Goal: Task Accomplishment & Management: Manage account settings

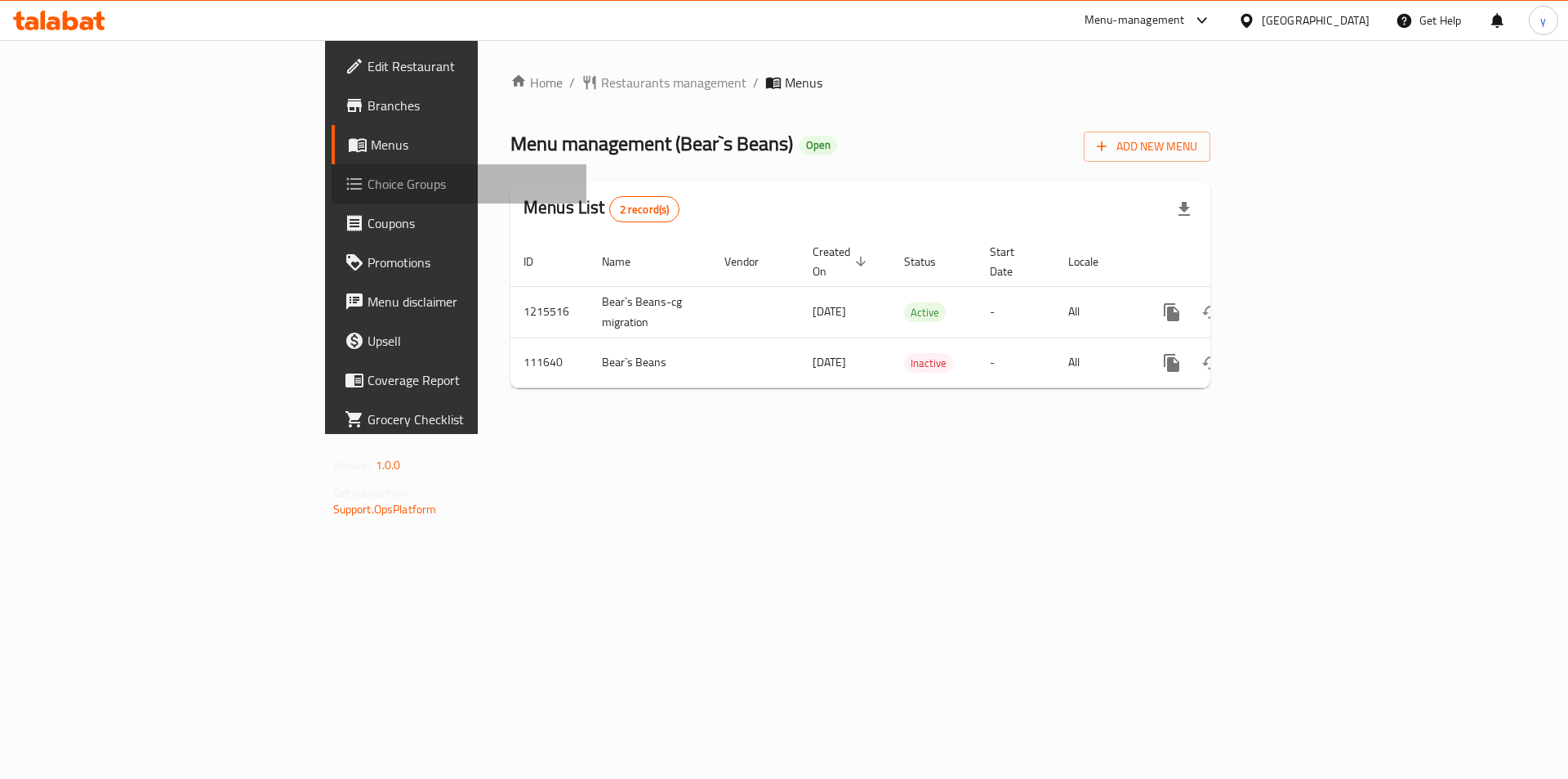
click at [367, 183] on span "Choice Groups" at bounding box center [471, 184] width 207 height 19
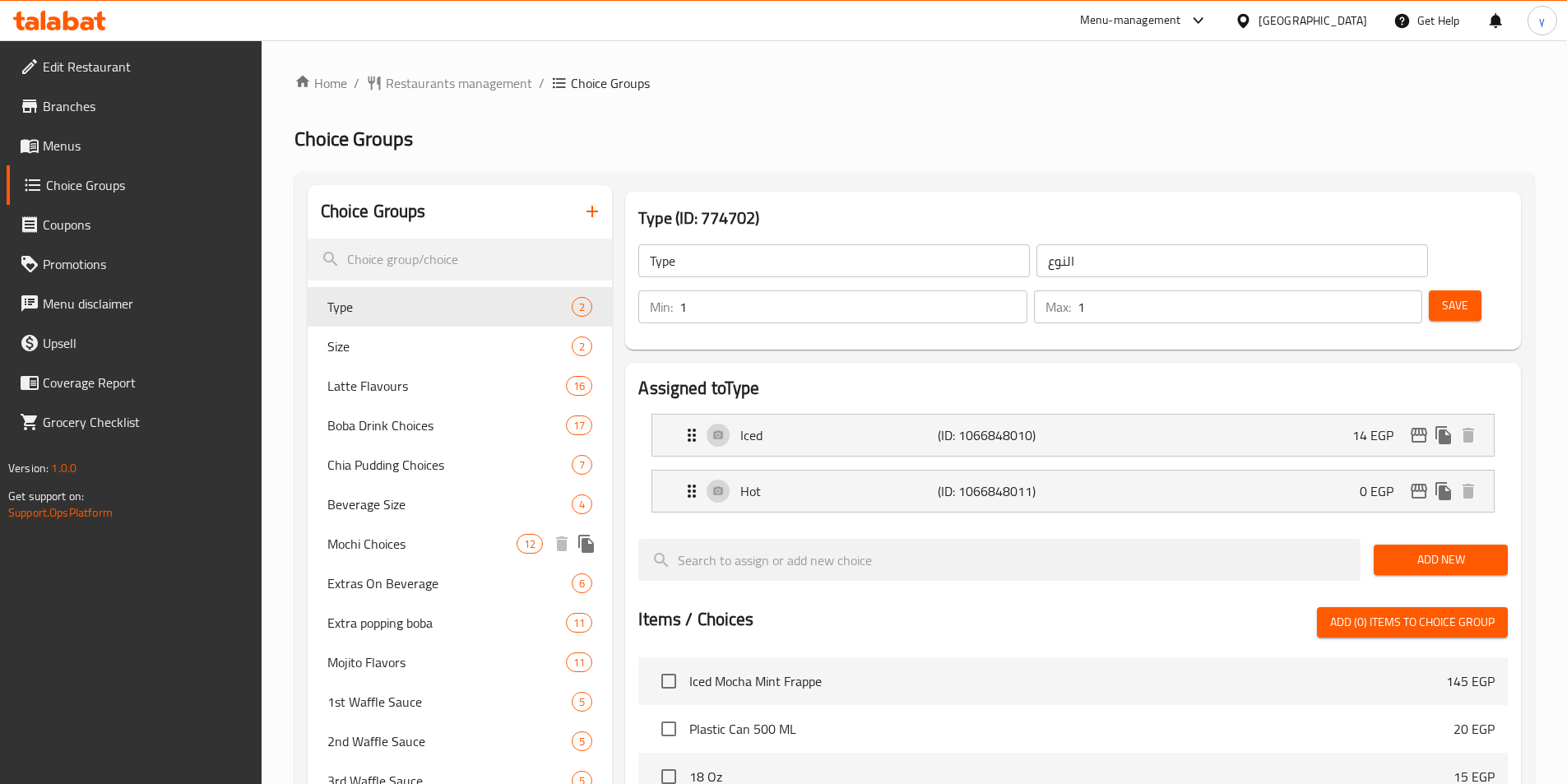
click at [373, 546] on span "Mochi Choices" at bounding box center [422, 543] width 190 height 20
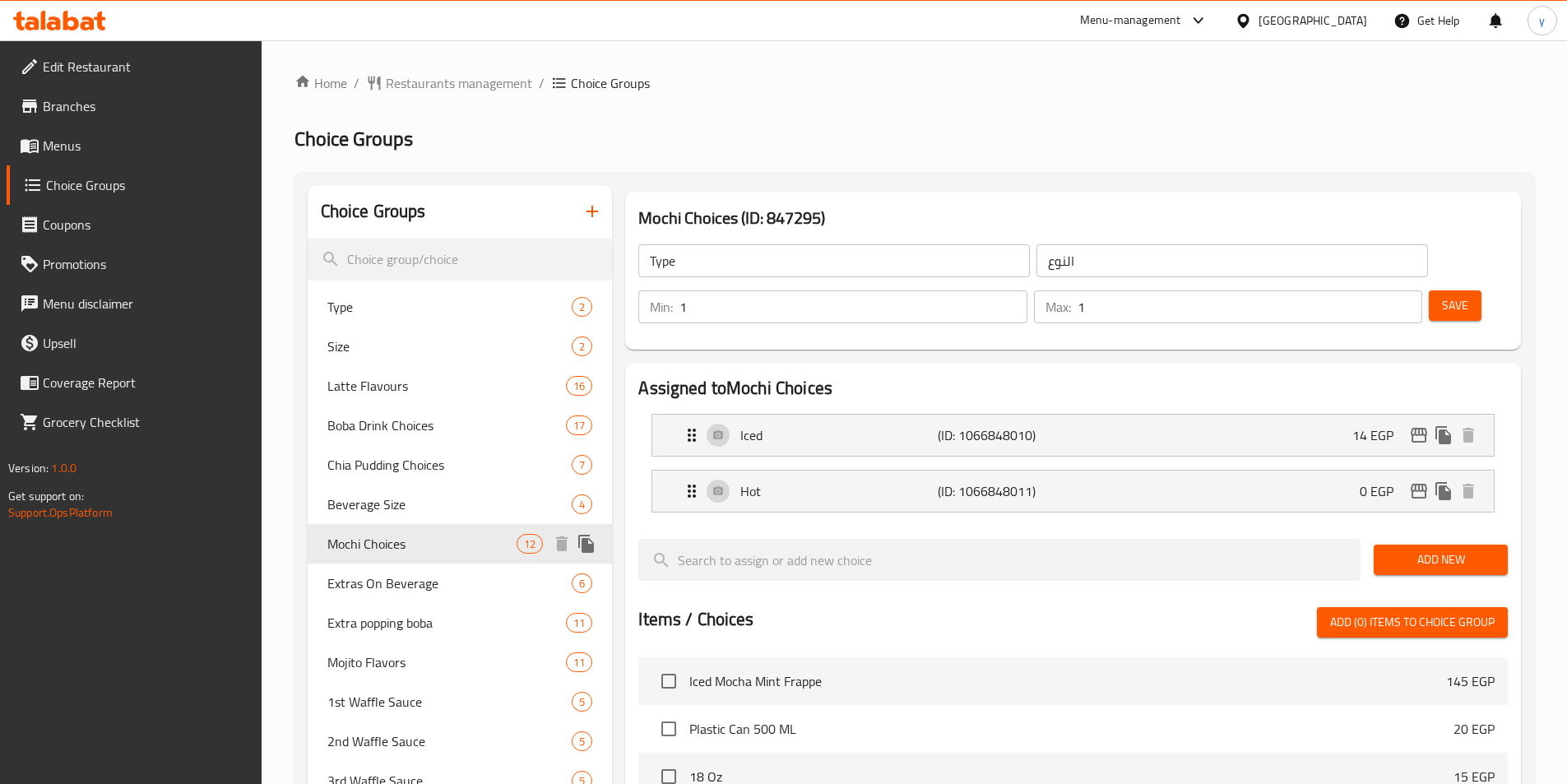
type input "Mochi Choices"
type input "اختيارات [PERSON_NAME]"
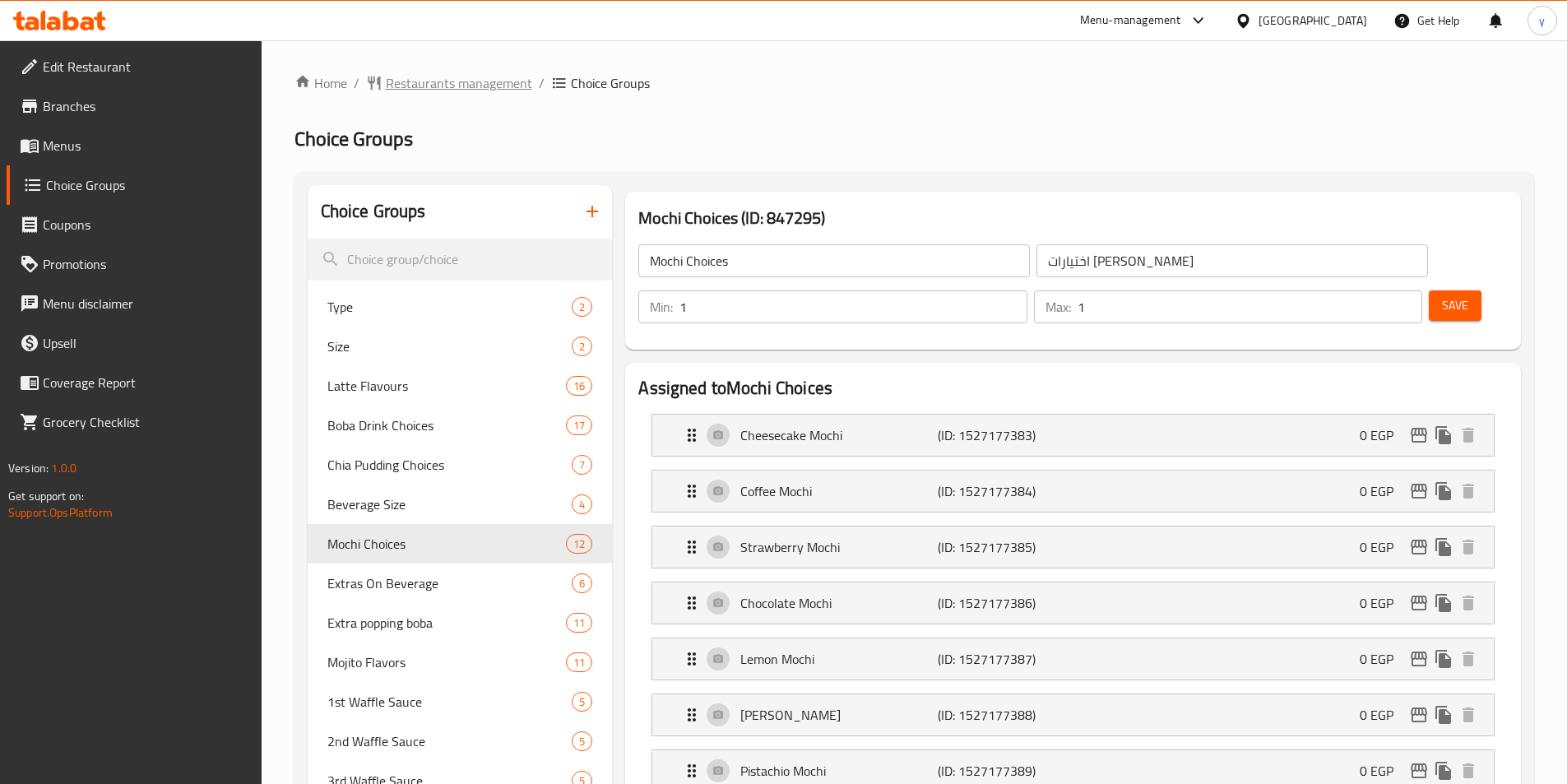
click at [455, 81] on span "Restaurants management" at bounding box center [459, 83] width 146 height 20
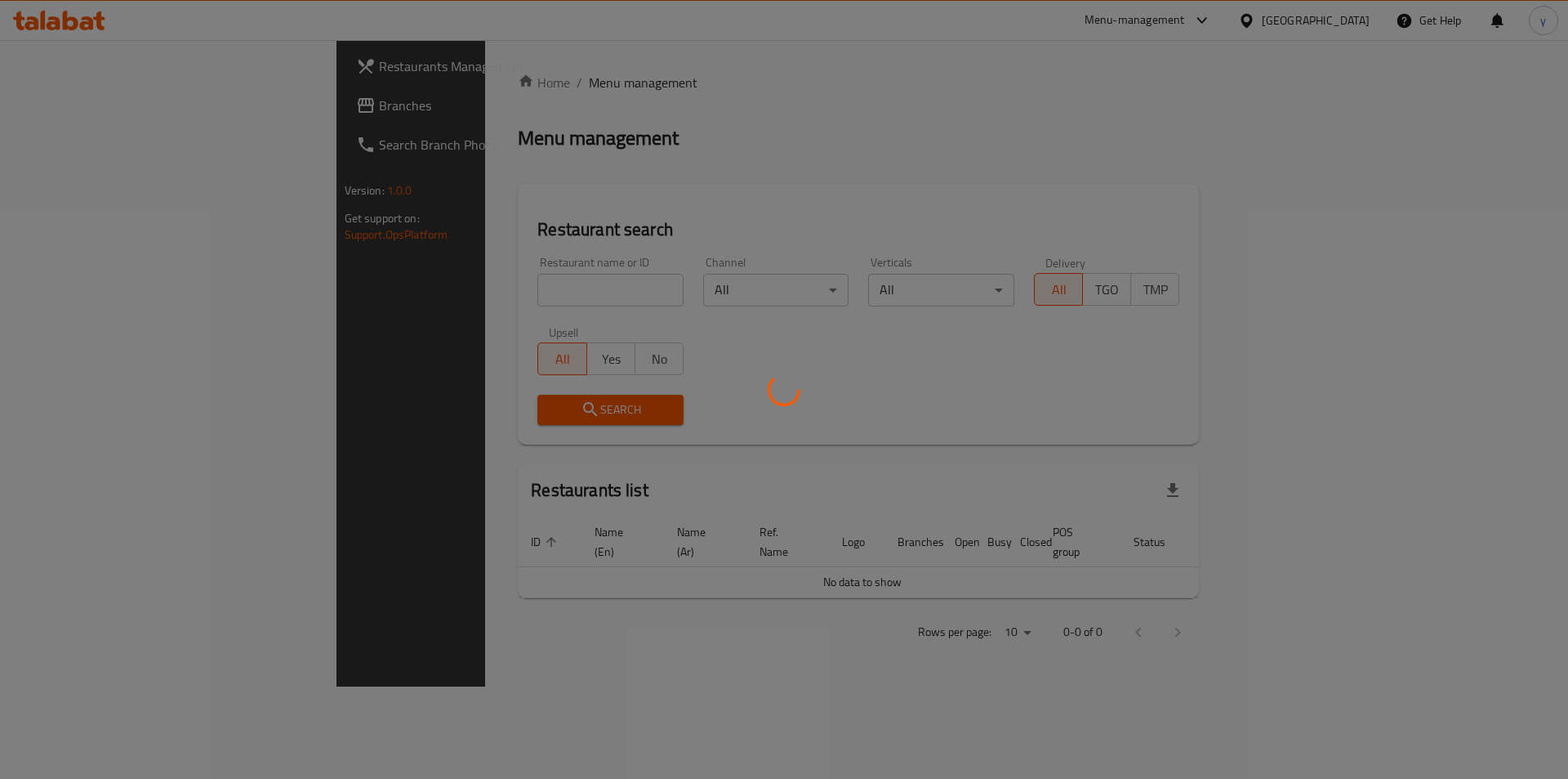
click at [57, 101] on div at bounding box center [784, 390] width 1568 height 779
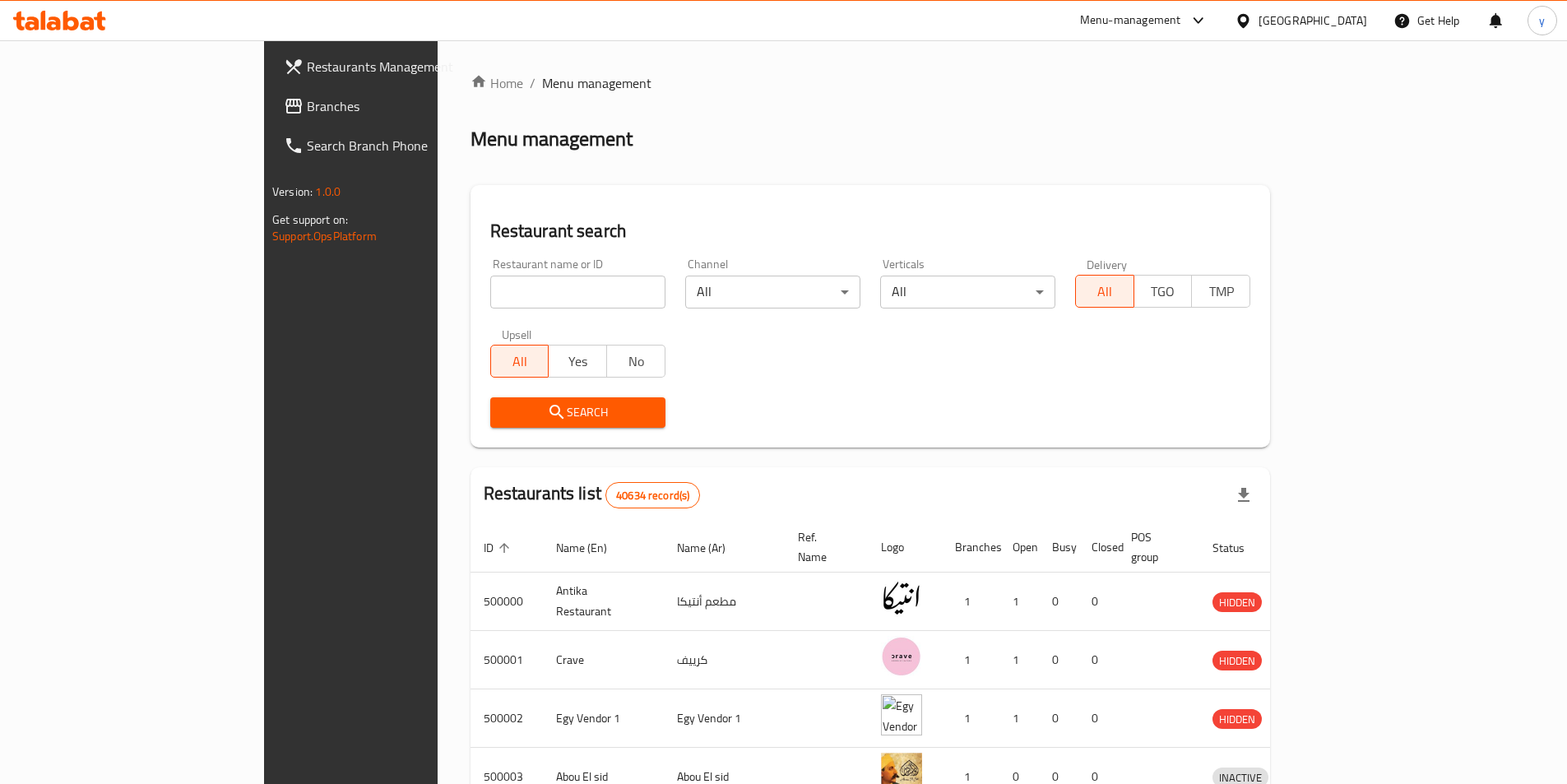
click at [264, 102] on div "Restaurants Management Branches Search Branch Phone Version: 1.0.0 Get support …" at bounding box center [784, 642] width 1039 height 1205
click at [307, 102] on span "Branches" at bounding box center [409, 106] width 206 height 20
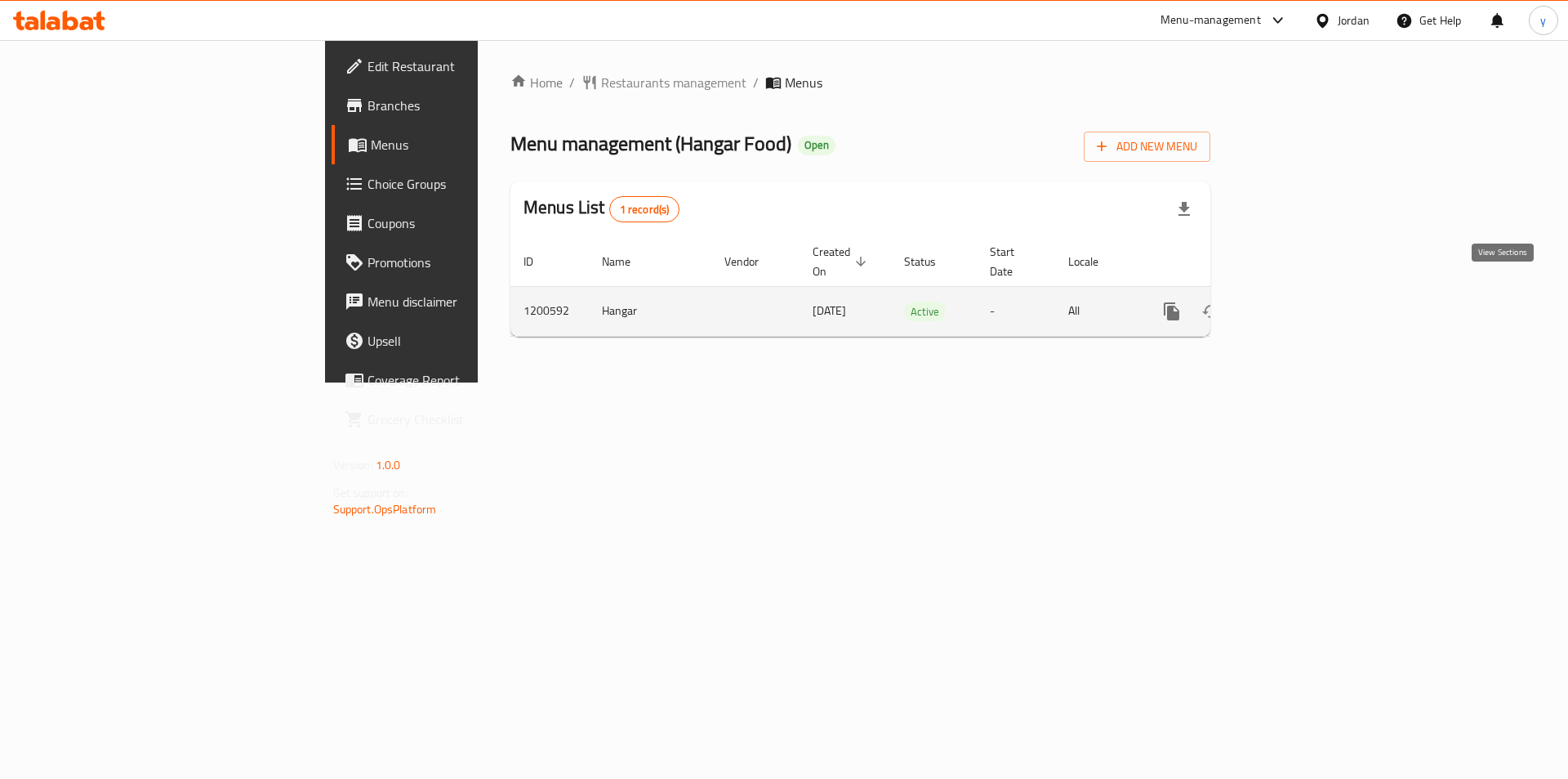
click at [1310, 305] on link "enhanced table" at bounding box center [1289, 312] width 39 height 39
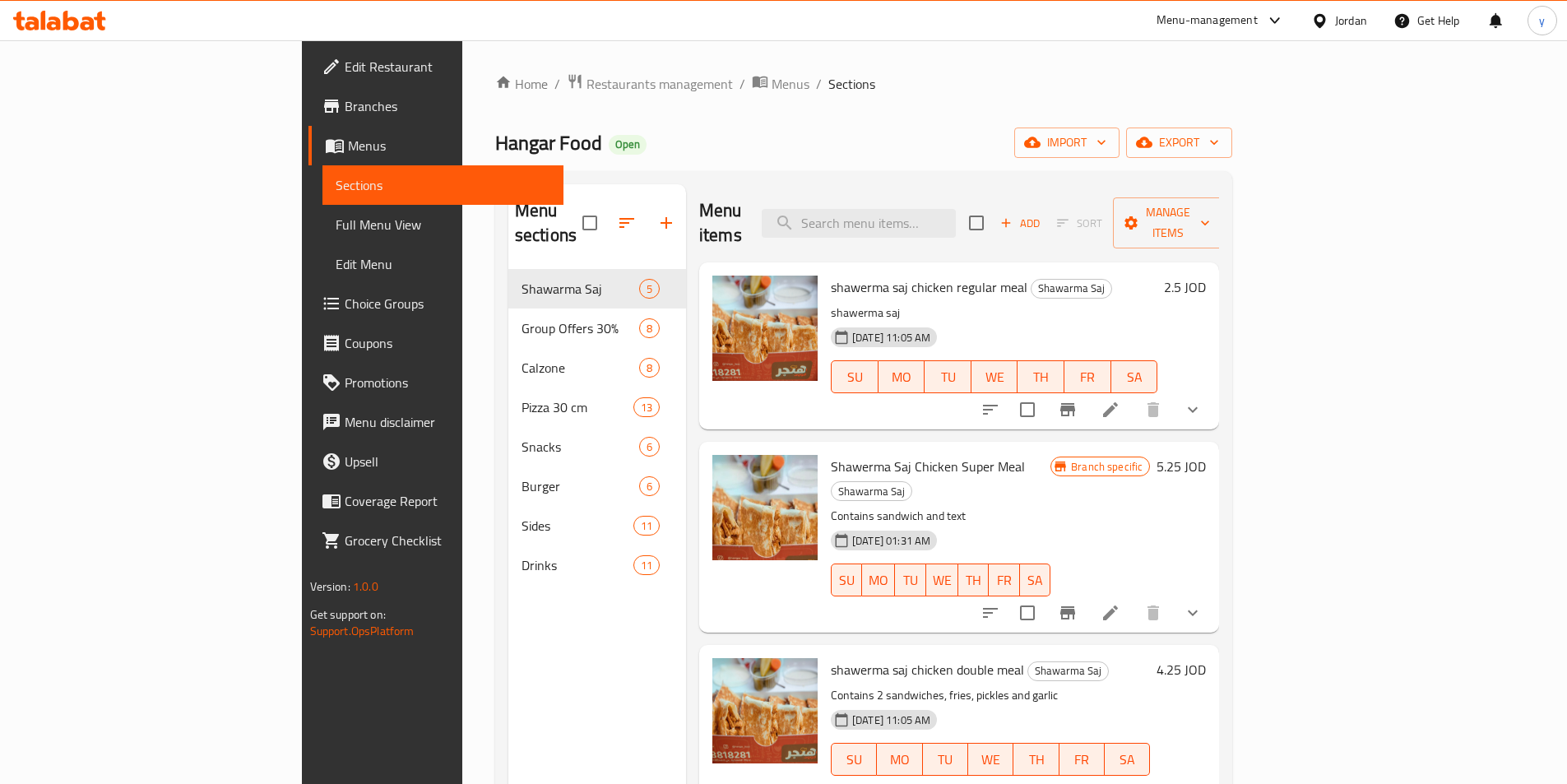
click at [345, 295] on span "Choice Groups" at bounding box center [447, 304] width 206 height 20
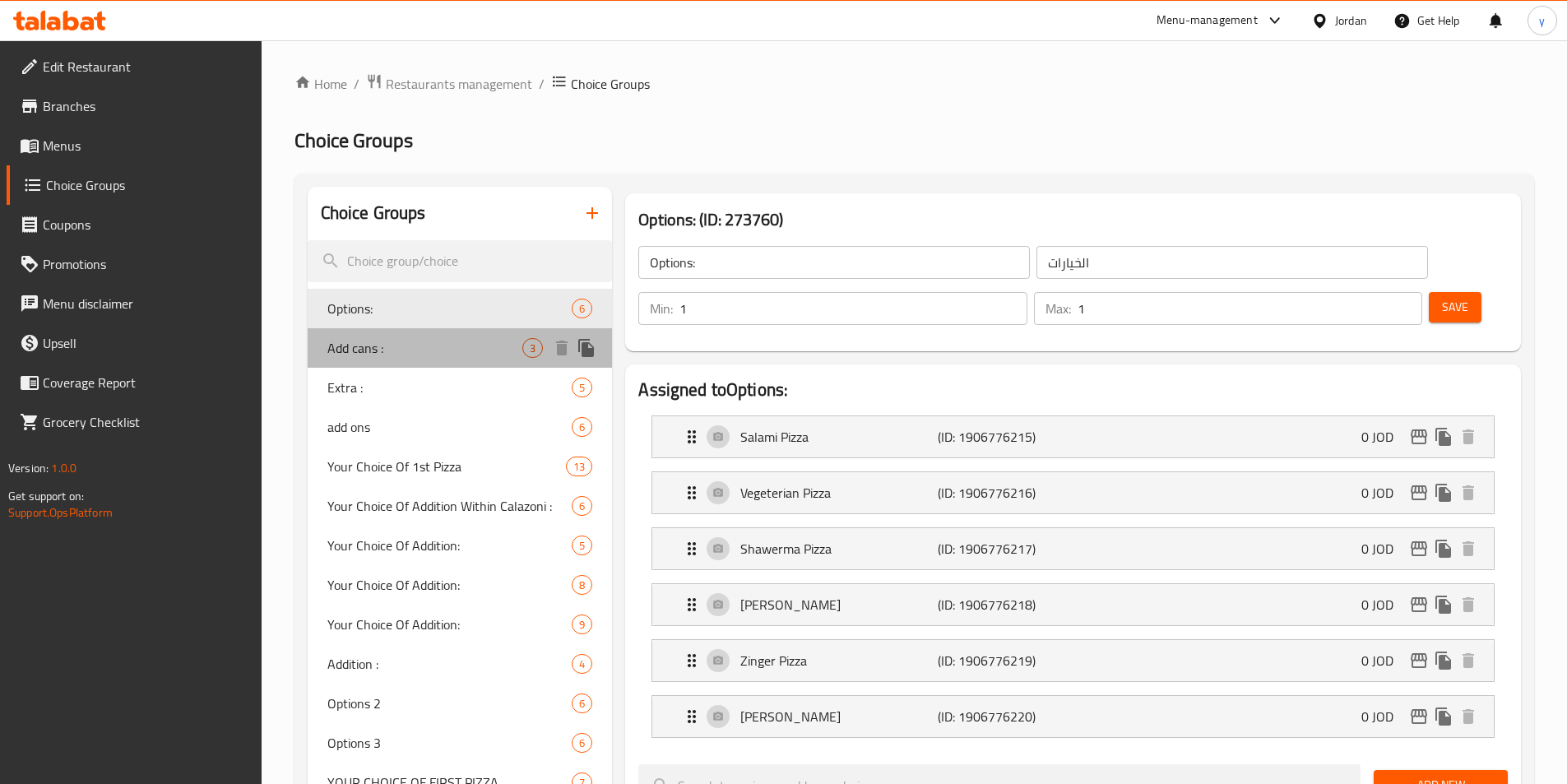
click at [328, 350] on div "Add cans : 3" at bounding box center [460, 347] width 305 height 39
type input "Add cans :"
type input "إضافة علب :"
type input "0"
type input "3"
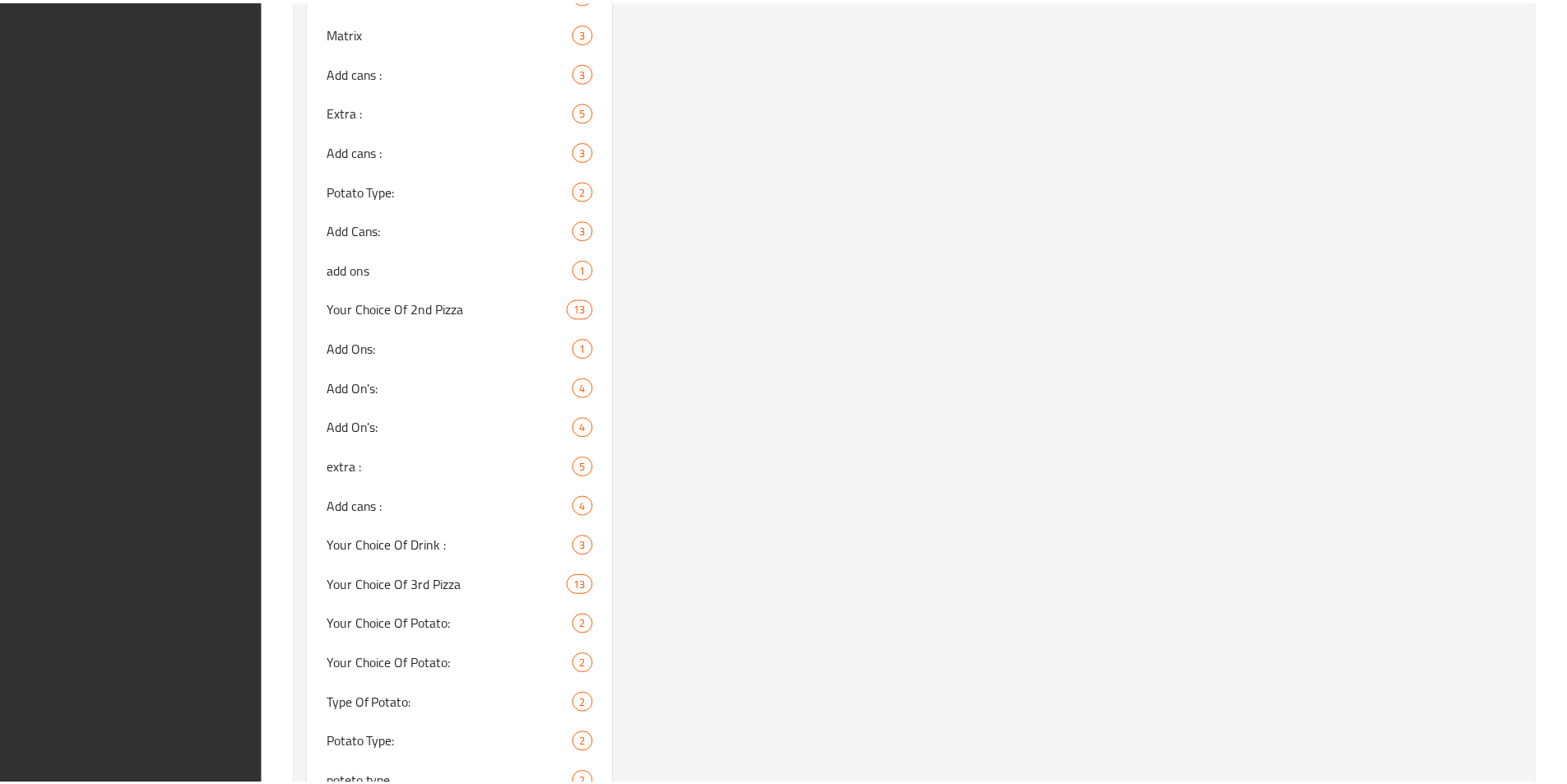
scroll to position [1965, 0]
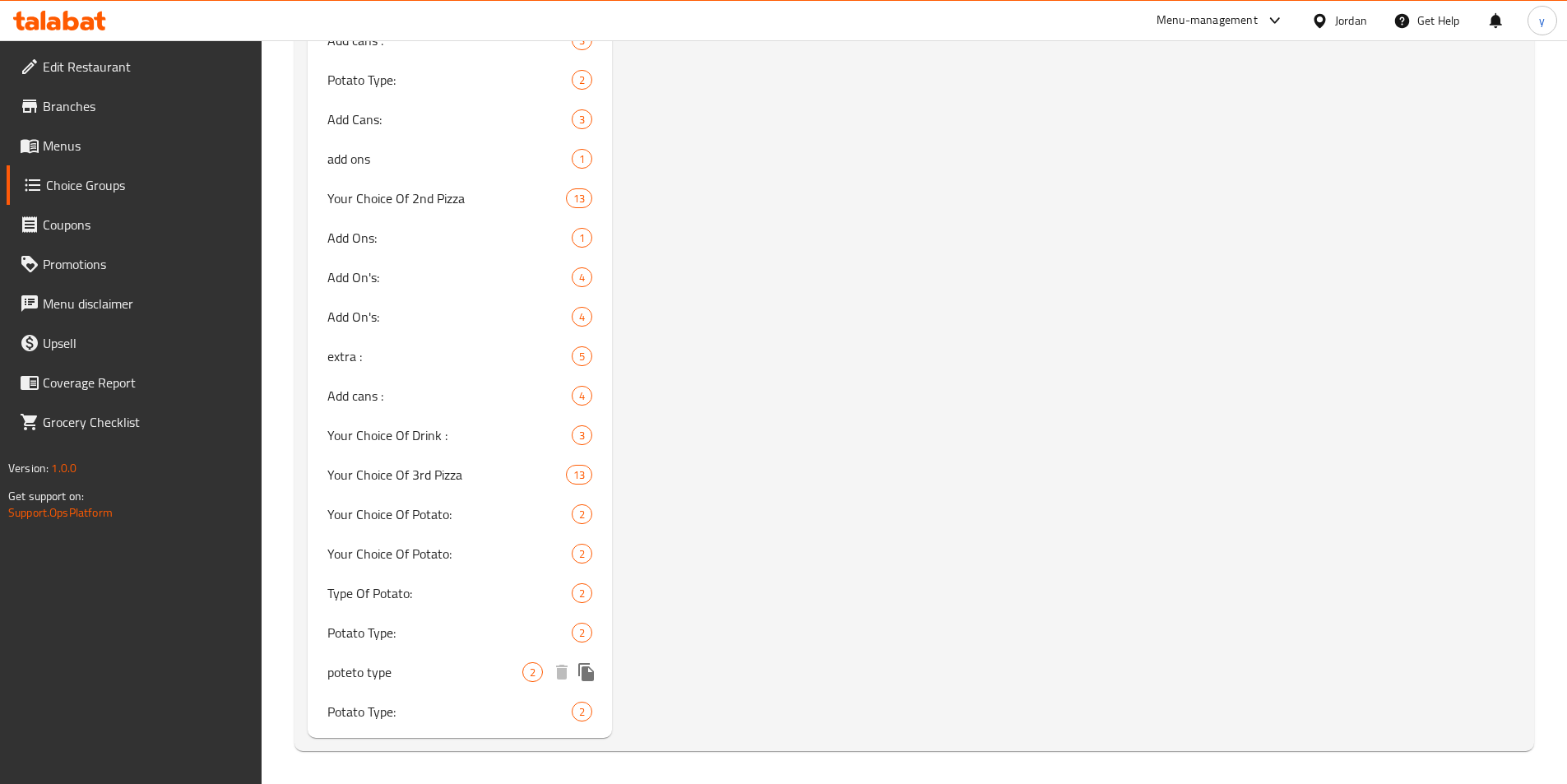
click at [360, 670] on span "poteto type" at bounding box center [425, 672] width 196 height 20
type input "poteto type"
type input "نوع البطاطا"
type input "1"
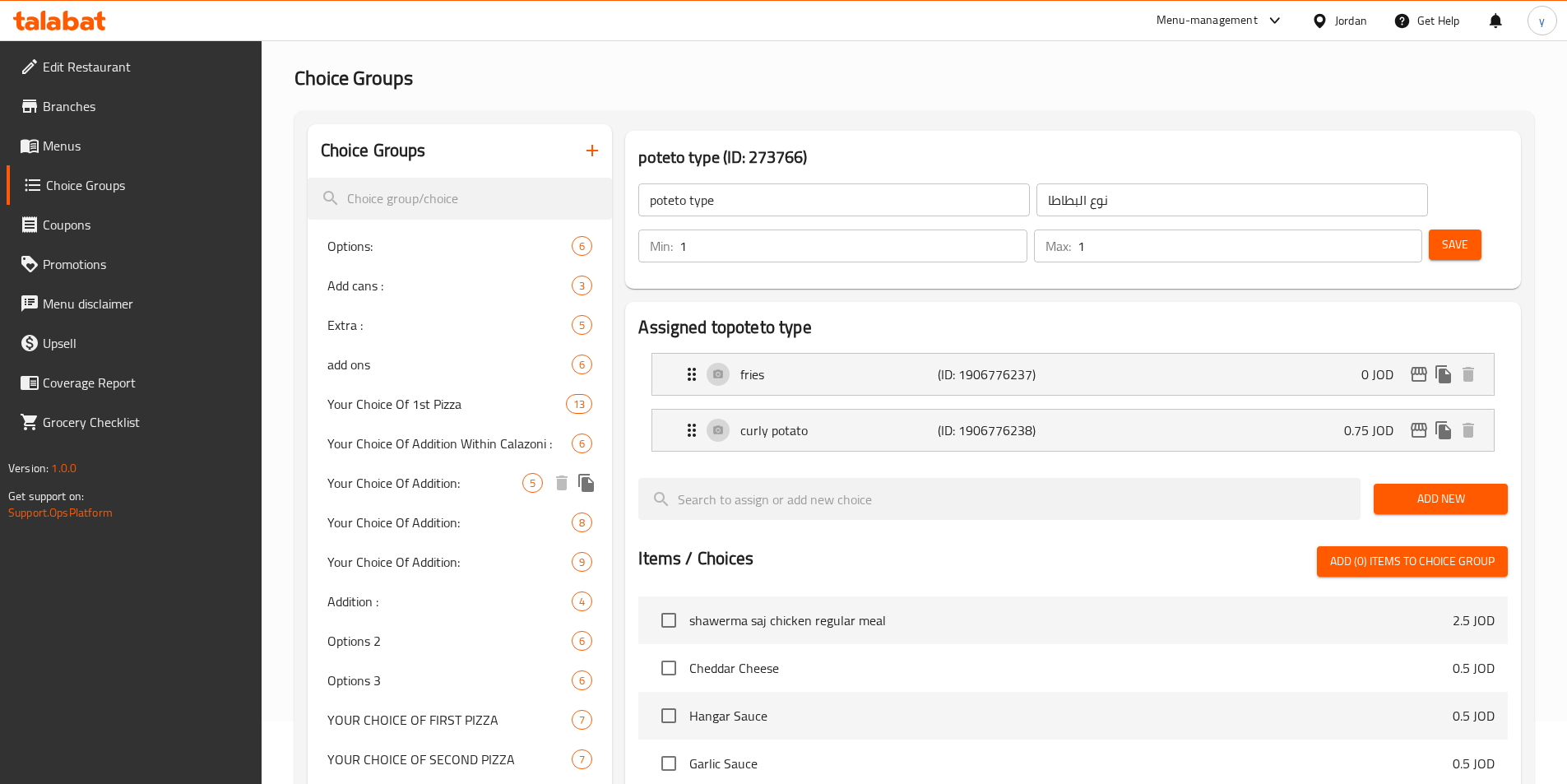
scroll to position [0, 0]
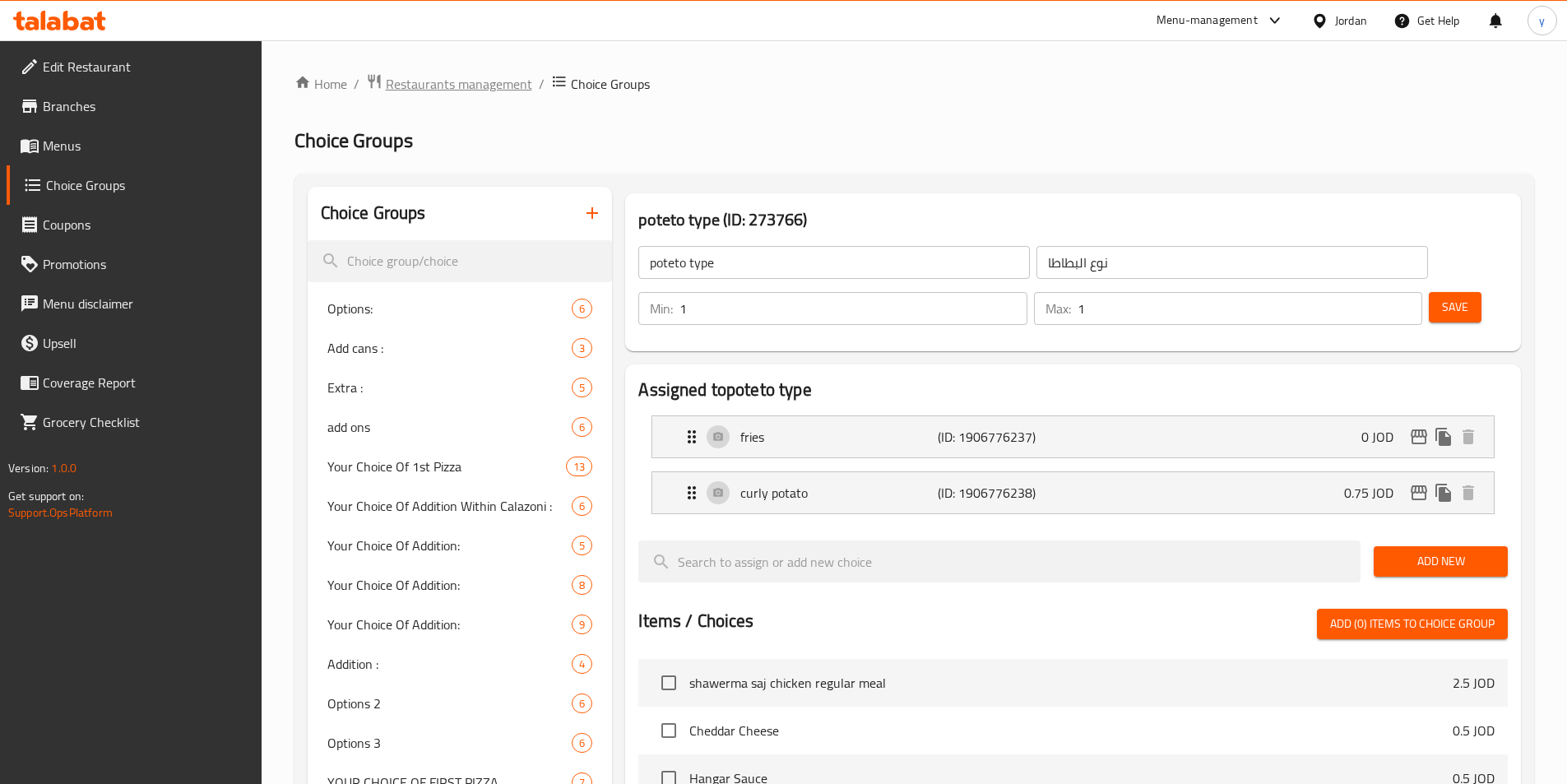
click at [423, 84] on span "Restaurants management" at bounding box center [459, 84] width 146 height 20
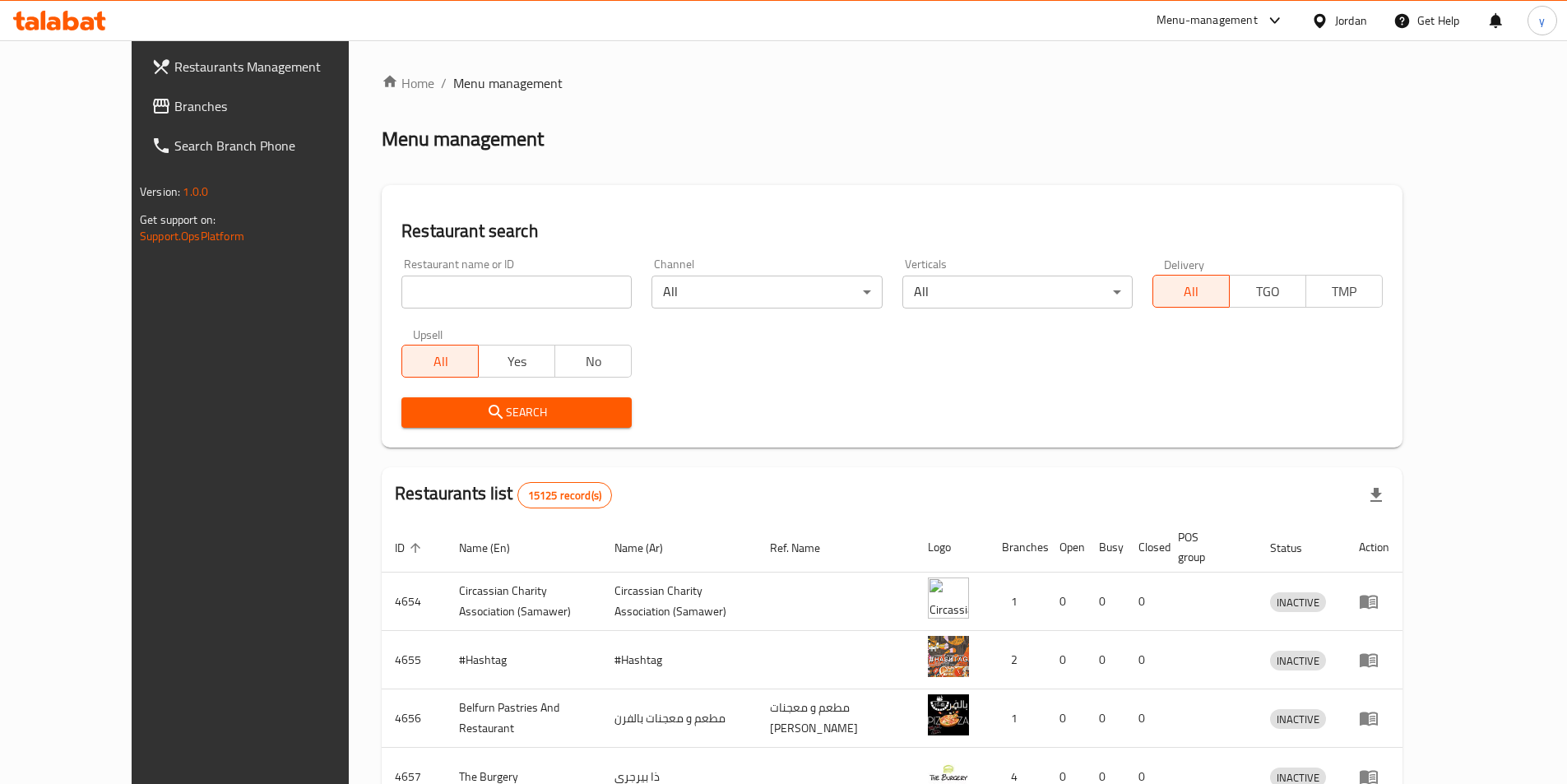
click at [175, 104] on span "Branches" at bounding box center [277, 106] width 206 height 20
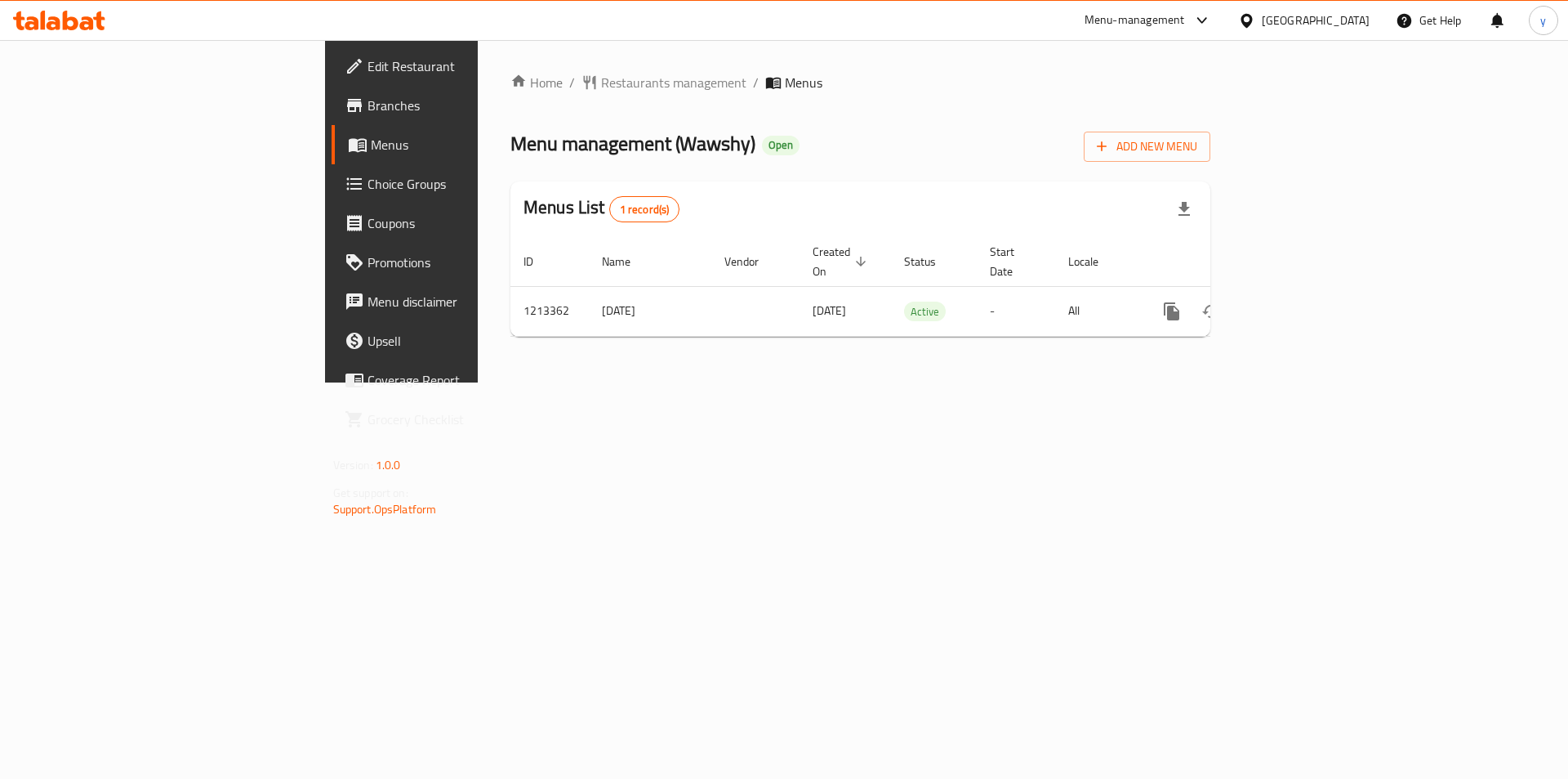
click at [367, 193] on span "Choice Groups" at bounding box center [471, 184] width 207 height 19
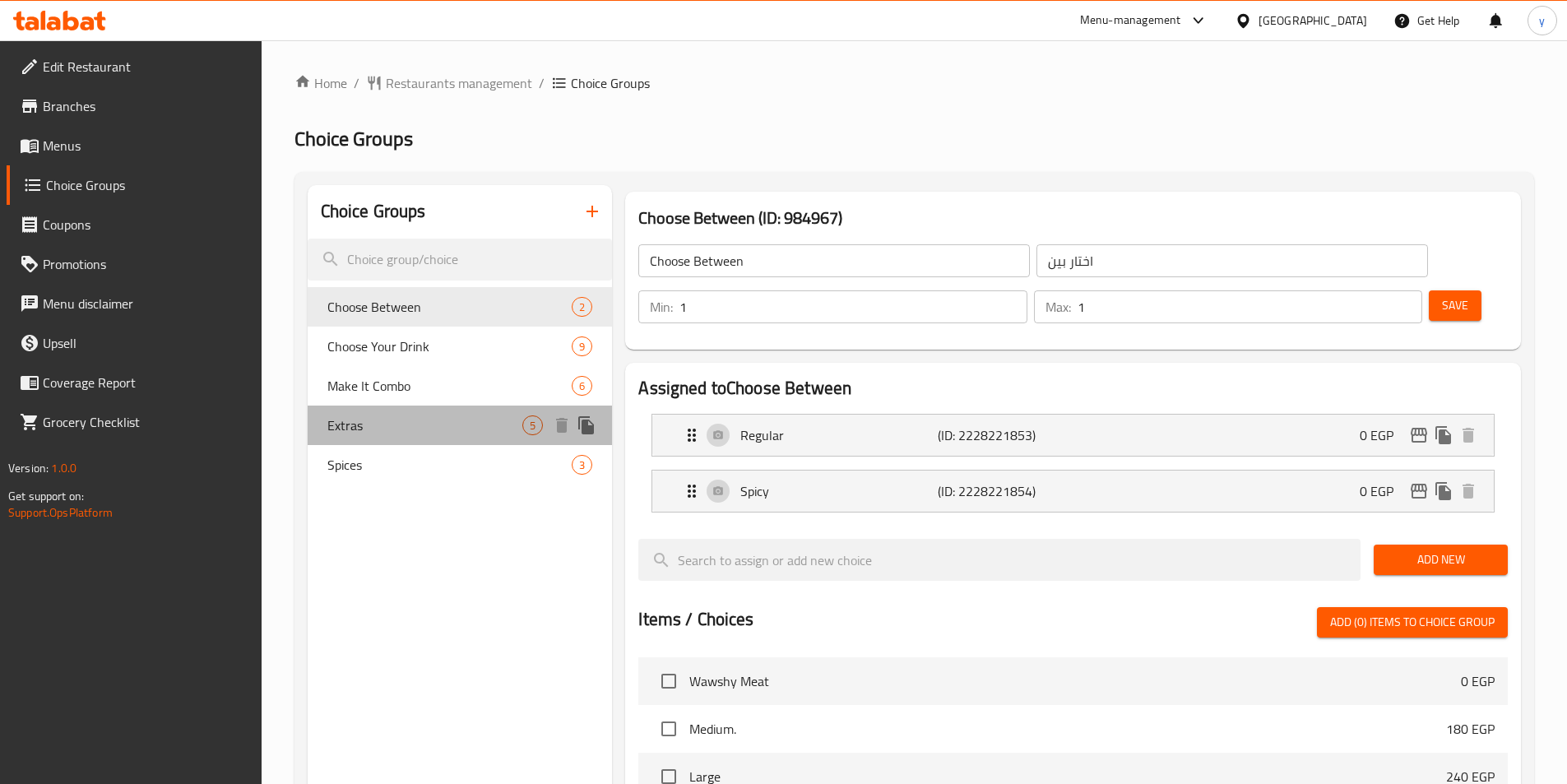
click at [353, 432] on span "Extras" at bounding box center [425, 425] width 196 height 20
type input "Extras"
type input "اضافات"
type input "0"
type input "5"
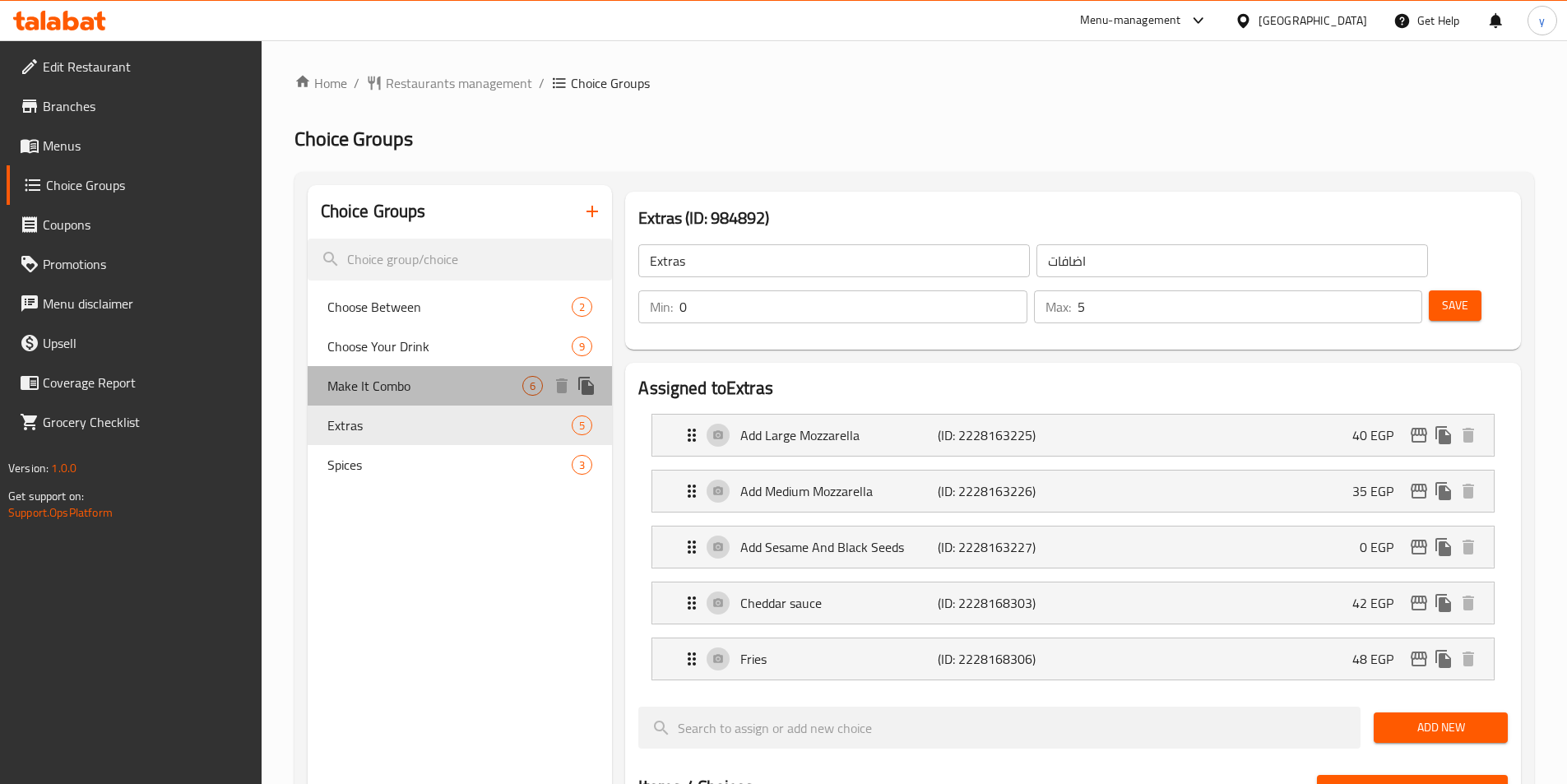
click at [390, 387] on span "Make It Combo" at bounding box center [425, 386] width 196 height 20
type input "Make It Combo"
type input "اجعلها كومبو"
type input "1"
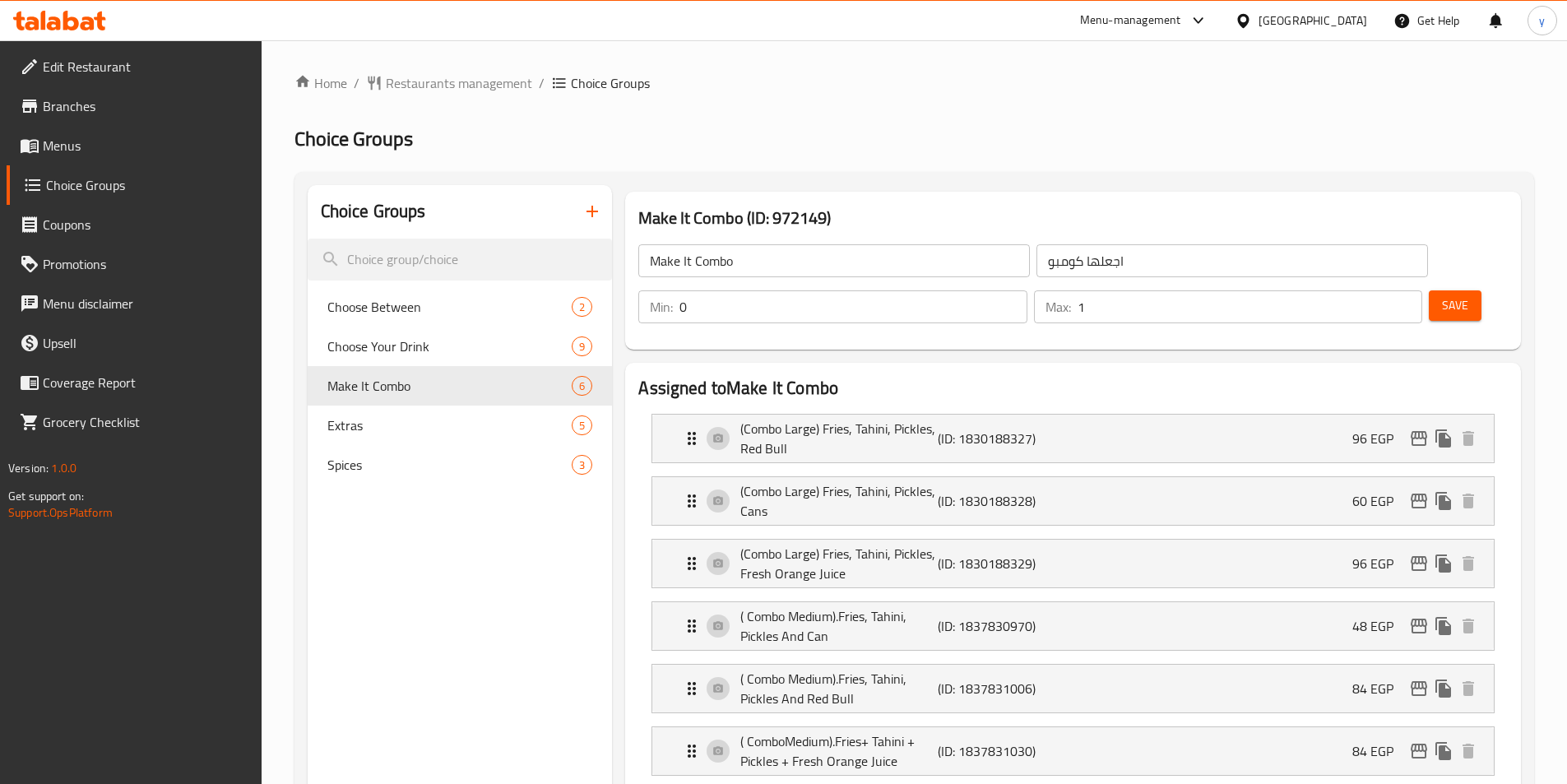
click at [454, 91] on span "Restaurants management" at bounding box center [459, 83] width 146 height 20
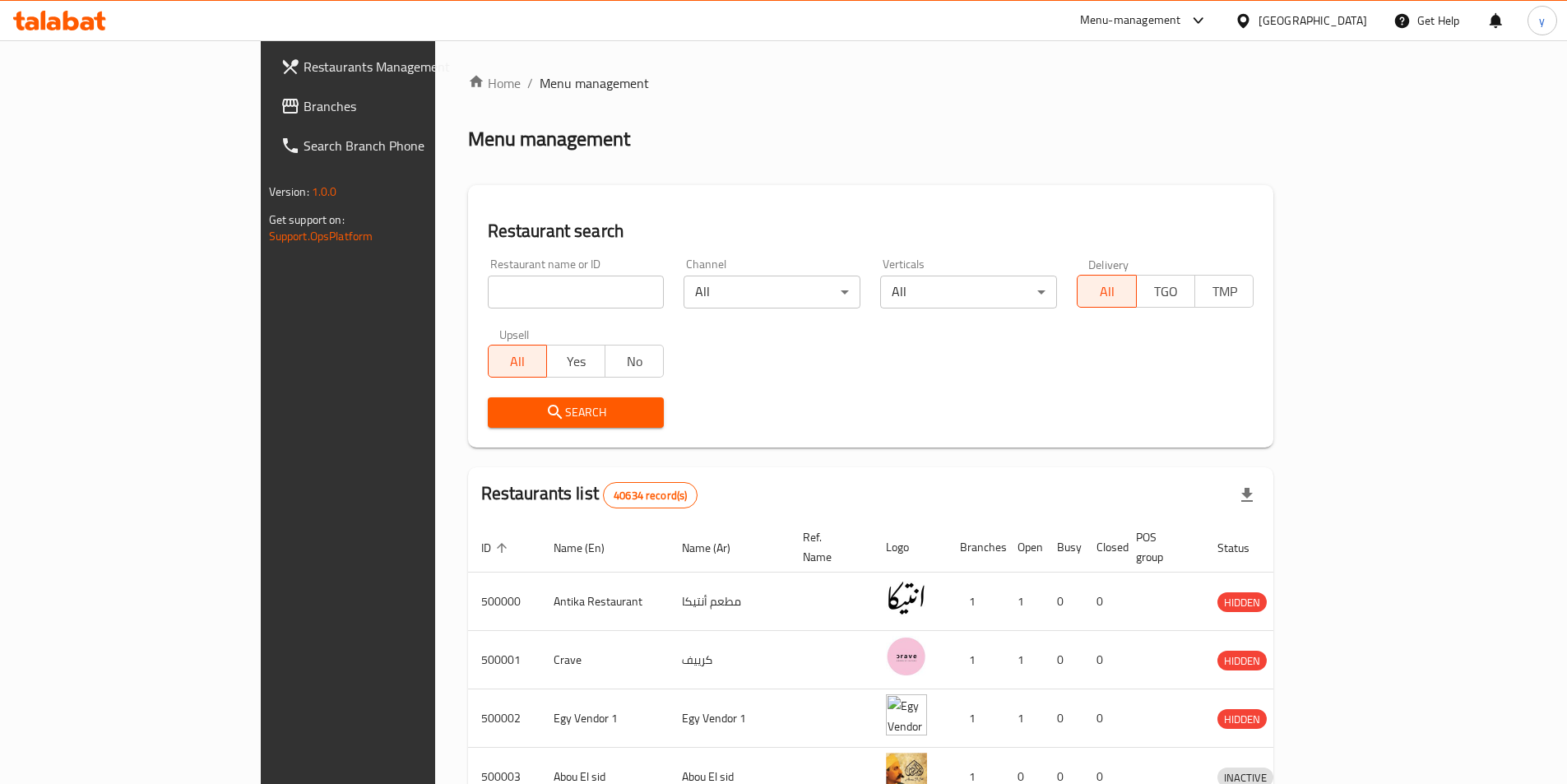
click at [261, 118] on div "Restaurants Management Branches Search Branch Phone Version: 1.0.0 Get support …" at bounding box center [784, 642] width 1046 height 1205
click at [304, 111] on span "Branches" at bounding box center [406, 106] width 206 height 20
